Goal: Communication & Community: Connect with others

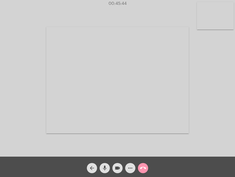
drag, startPoint x: 0, startPoint y: 0, endPoint x: 101, endPoint y: 168, distance: 195.8
click at [101, 168] on button "mic" at bounding box center [105, 168] width 10 height 10
click at [101, 168] on button "mic_off" at bounding box center [105, 168] width 10 height 10
click at [101, 168] on button "mic" at bounding box center [105, 168] width 10 height 10
click at [101, 168] on button "mic_off" at bounding box center [105, 168] width 10 height 10
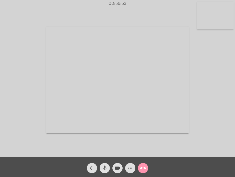
click at [101, 168] on button "mic" at bounding box center [105, 168] width 10 height 10
click at [117, 168] on mat-icon "videocam" at bounding box center [117, 168] width 6 height 6
click at [117, 168] on mat-icon "videocam_off" at bounding box center [117, 168] width 6 height 6
click at [106, 168] on mat-icon "mic_off" at bounding box center [105, 168] width 6 height 6
click at [146, 166] on button "call_end" at bounding box center [143, 168] width 10 height 10
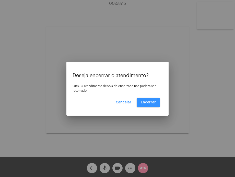
click at [152, 102] on span "Encerrar" at bounding box center [148, 103] width 15 height 4
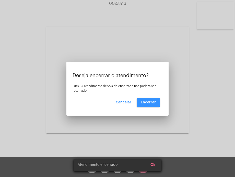
click at [152, 102] on video at bounding box center [117, 80] width 142 height 107
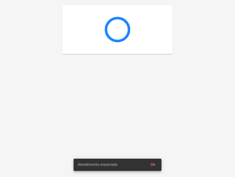
click at [152, 102] on div at bounding box center [117, 88] width 235 height 177
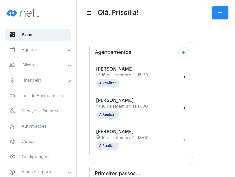
type input "[URL][DOMAIN_NAME][PERSON_NAME][PERSON_NAME]"
